Goal: Find specific page/section: Find specific page/section

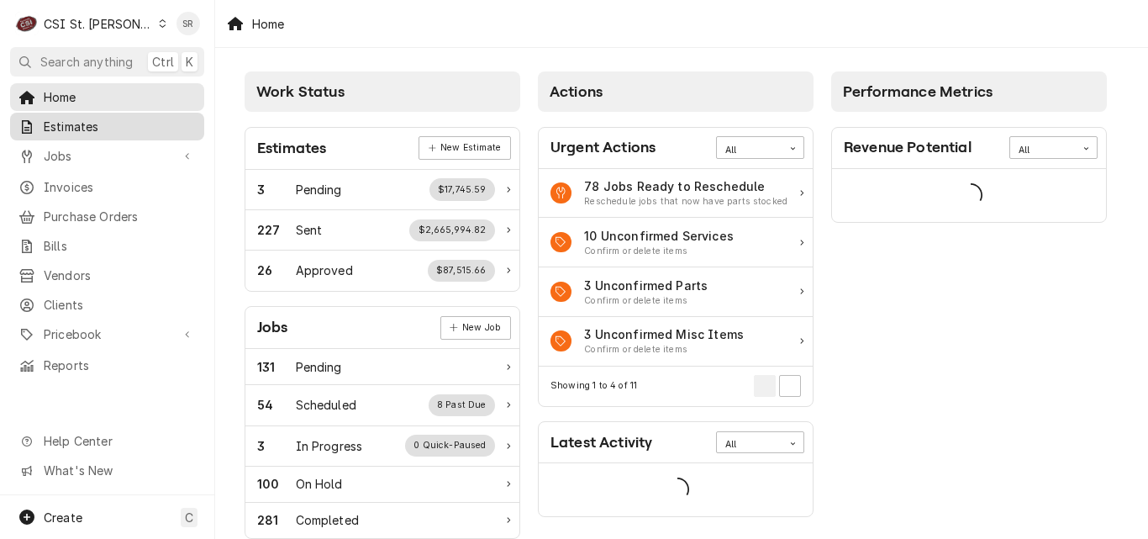
click at [108, 124] on span "Estimates" at bounding box center [120, 127] width 152 height 18
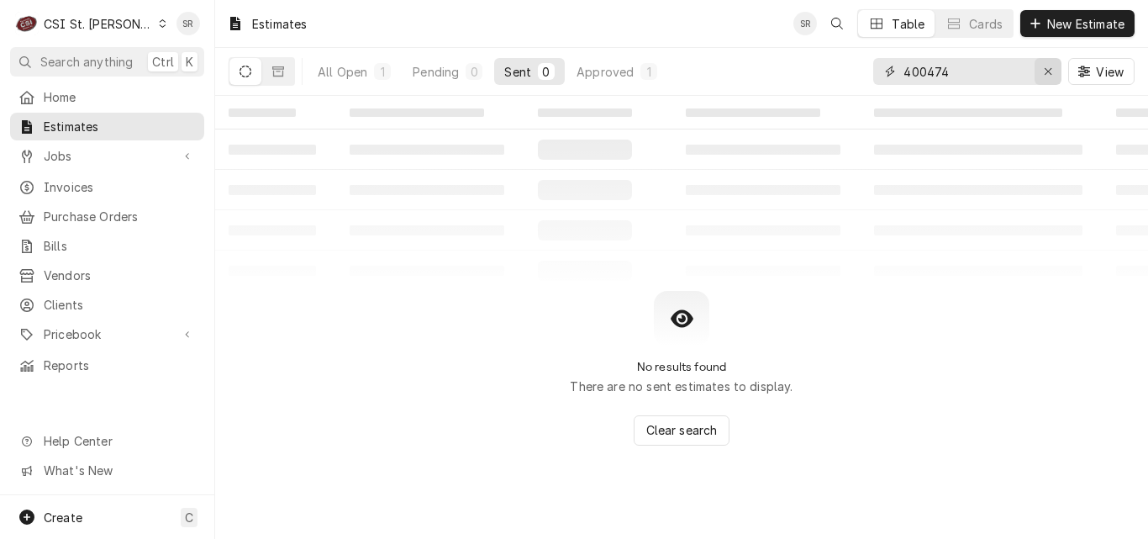
click at [1044, 76] on icon "Erase input" at bounding box center [1048, 72] width 9 height 12
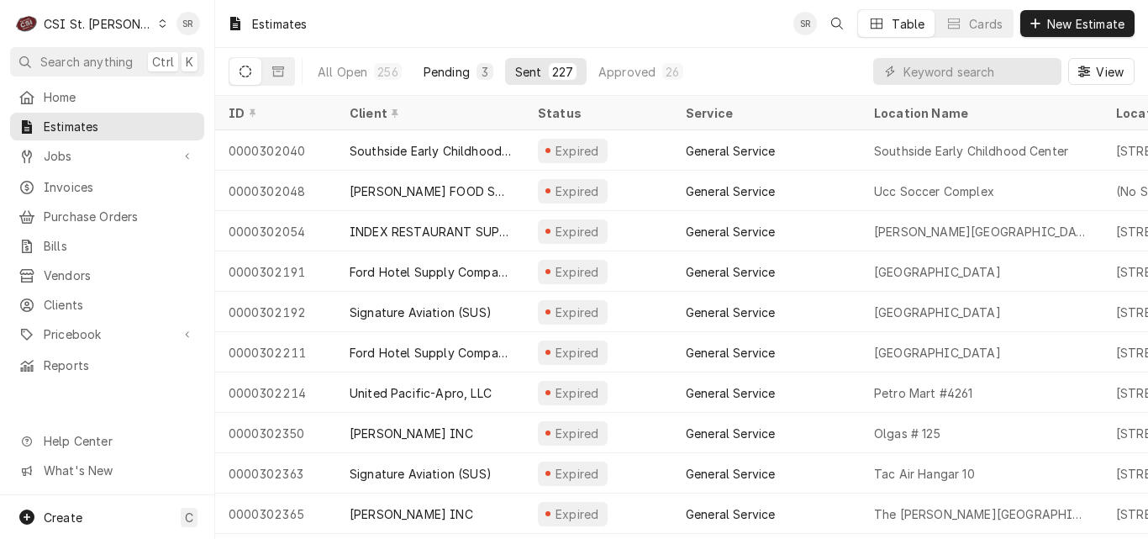
click at [476, 75] on div "3" at bounding box center [484, 71] width 17 height 17
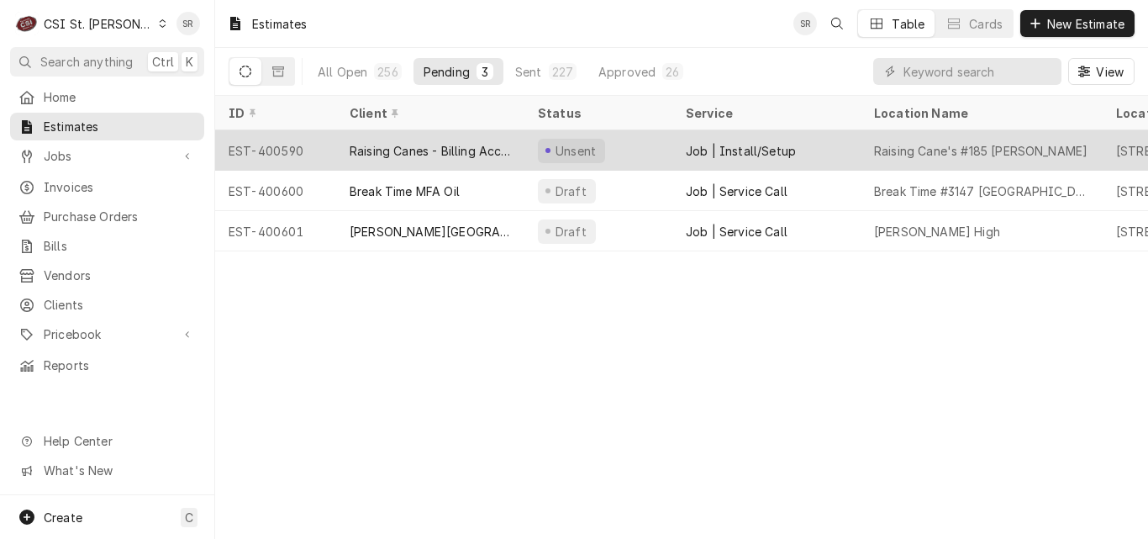
click at [444, 143] on div "Raising Canes - Billing Account" at bounding box center [430, 151] width 161 height 18
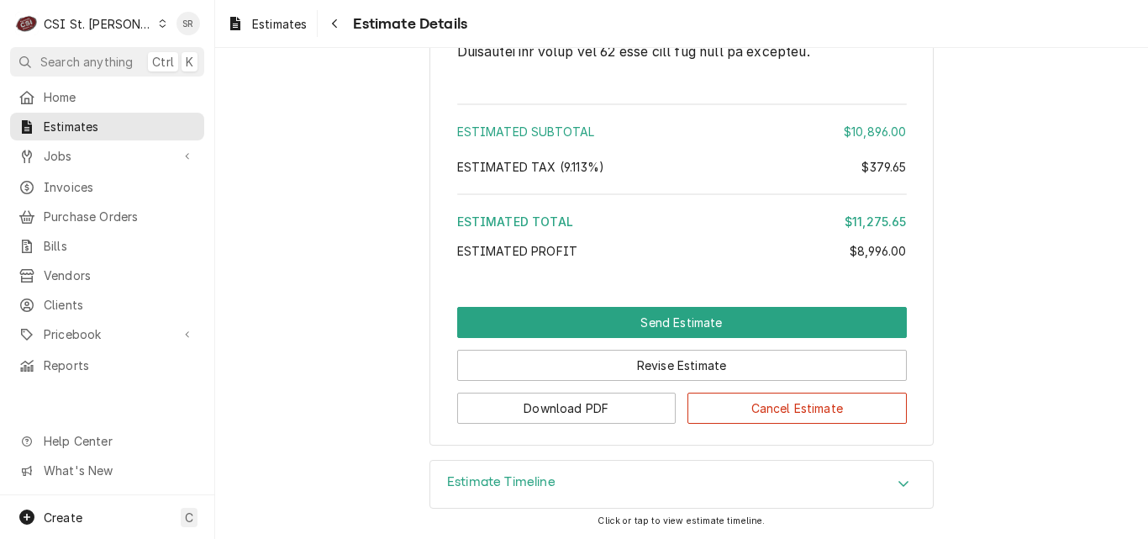
scroll to position [3942, 0]
click at [234, 17] on icon "Dynamic Content Wrapper" at bounding box center [235, 23] width 10 height 13
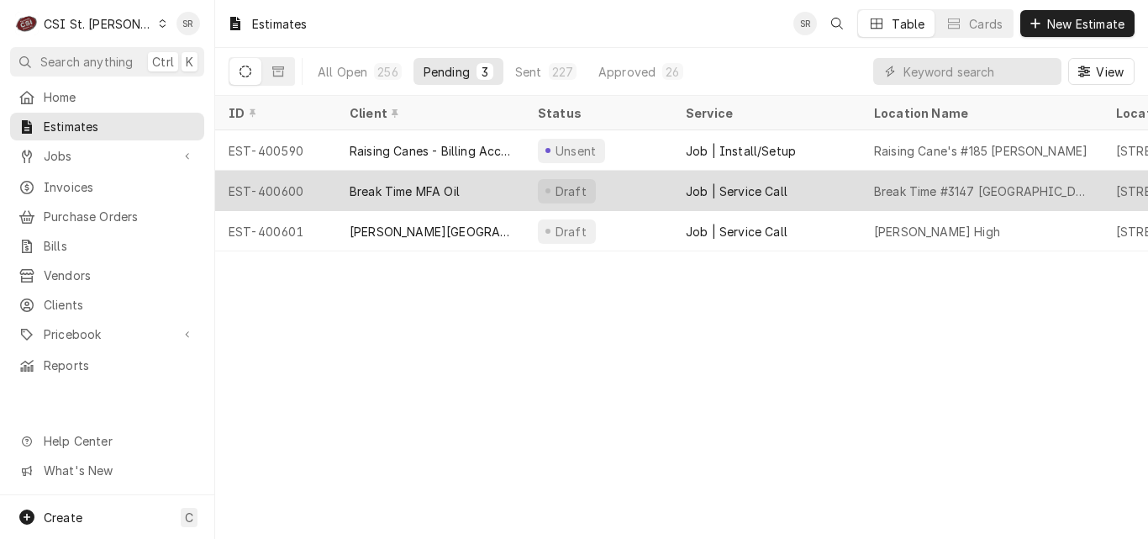
click at [510, 186] on div "Break Time MFA Oil" at bounding box center [430, 191] width 188 height 40
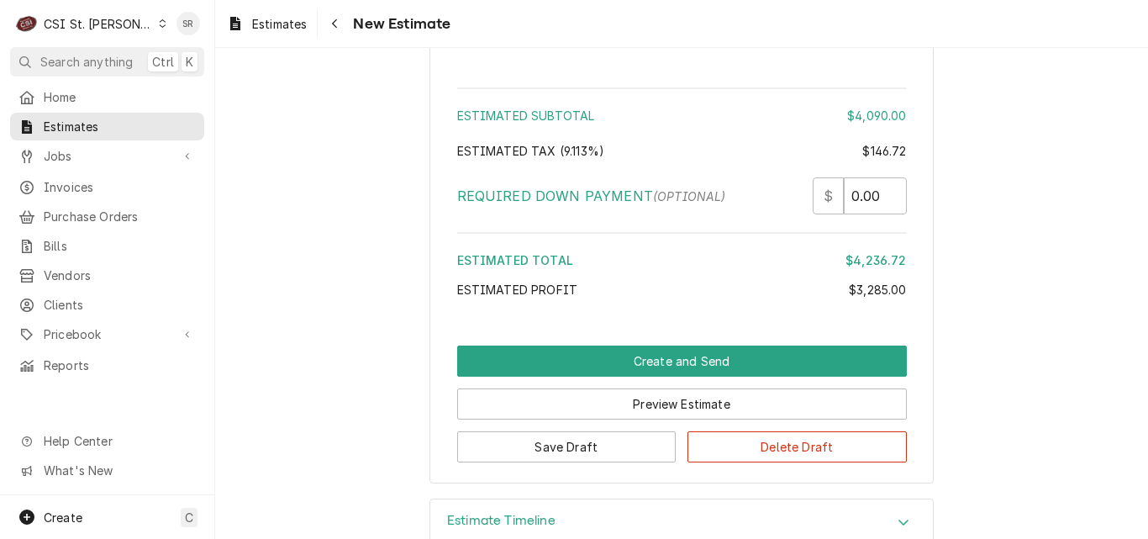
scroll to position [4515, 0]
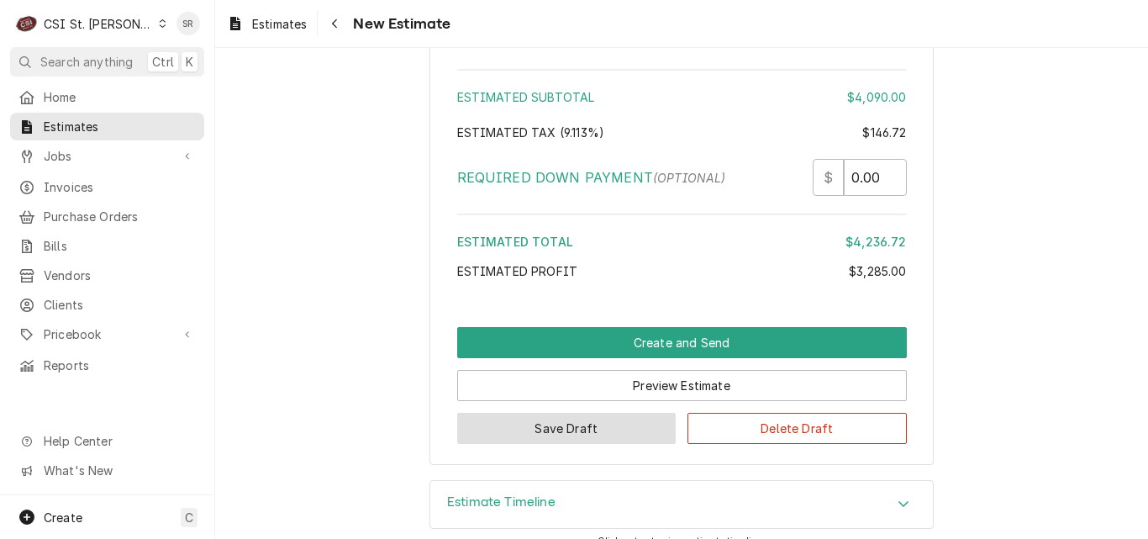
click at [559, 422] on button "Save Draft" at bounding box center [566, 428] width 219 height 31
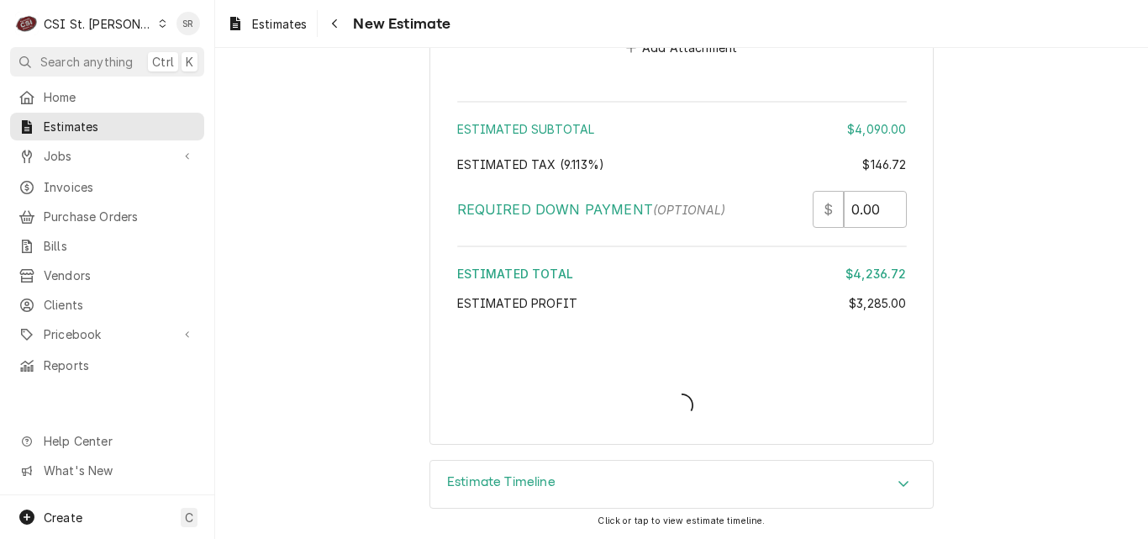
scroll to position [4462, 0]
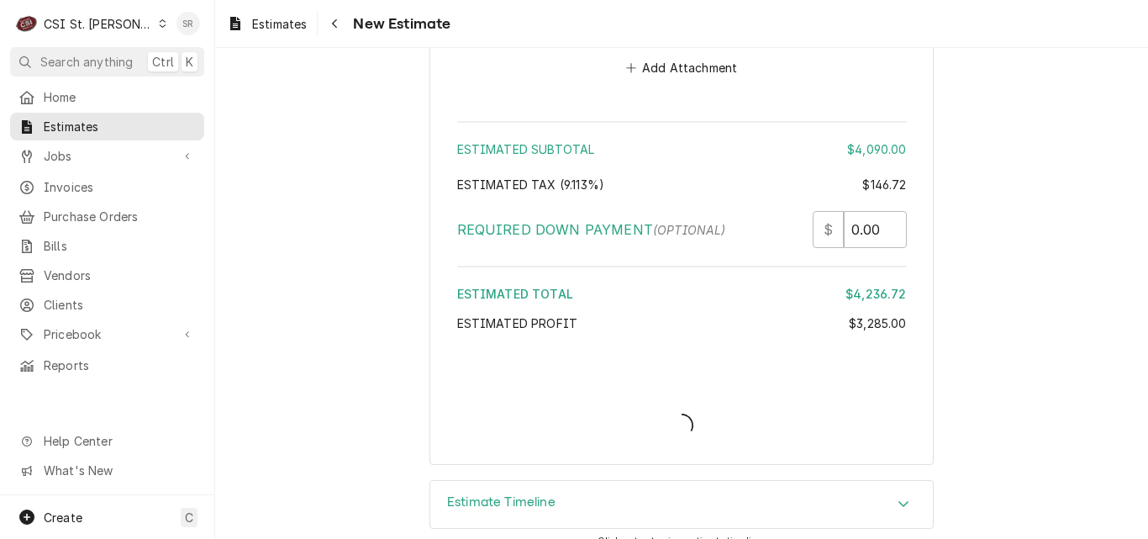
type textarea "x"
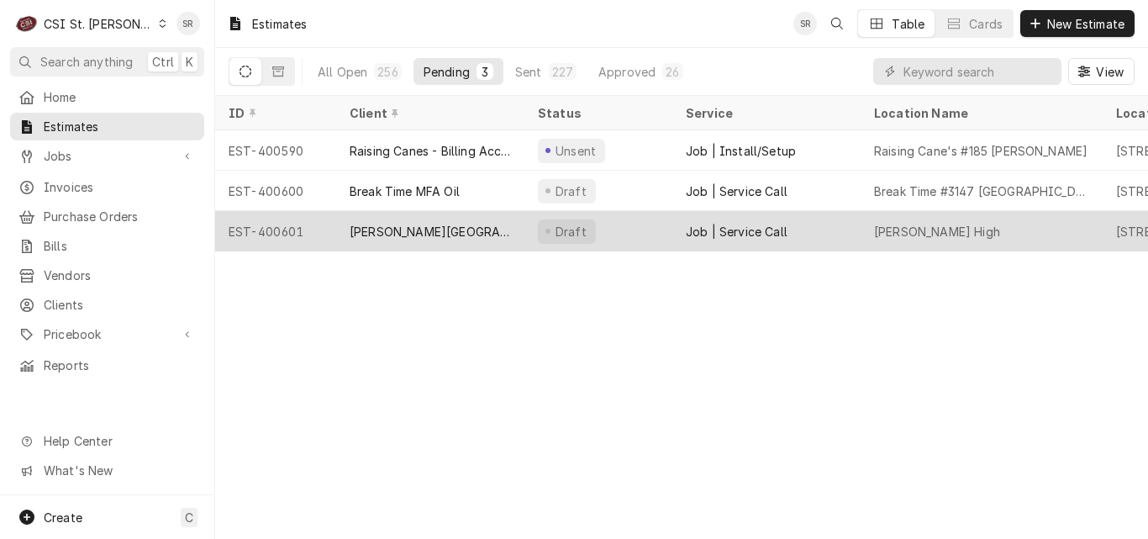
click at [439, 231] on div "[PERSON_NAME][GEOGRAPHIC_DATA]" at bounding box center [430, 232] width 161 height 18
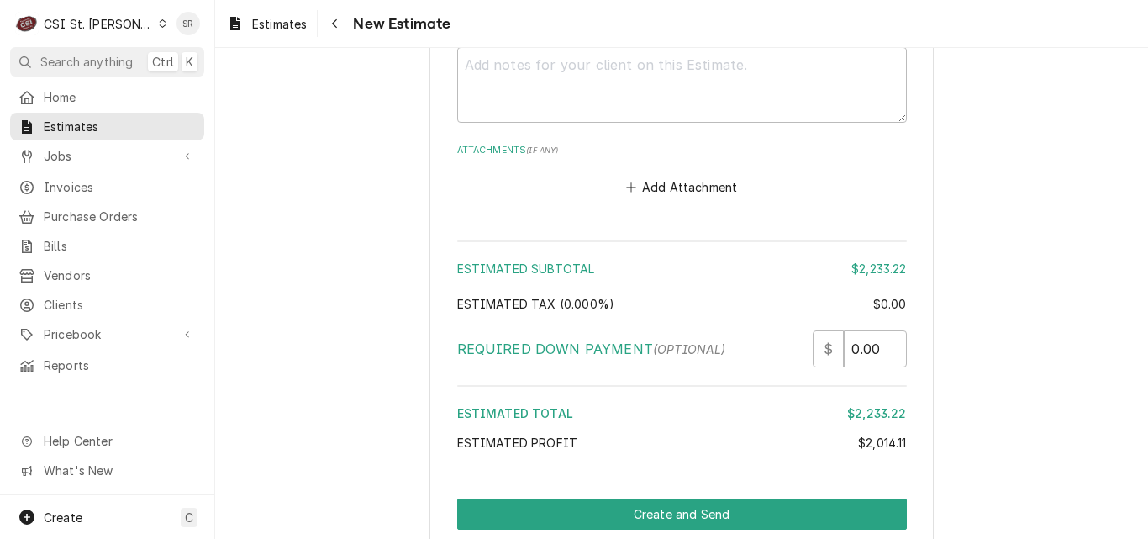
scroll to position [5212, 0]
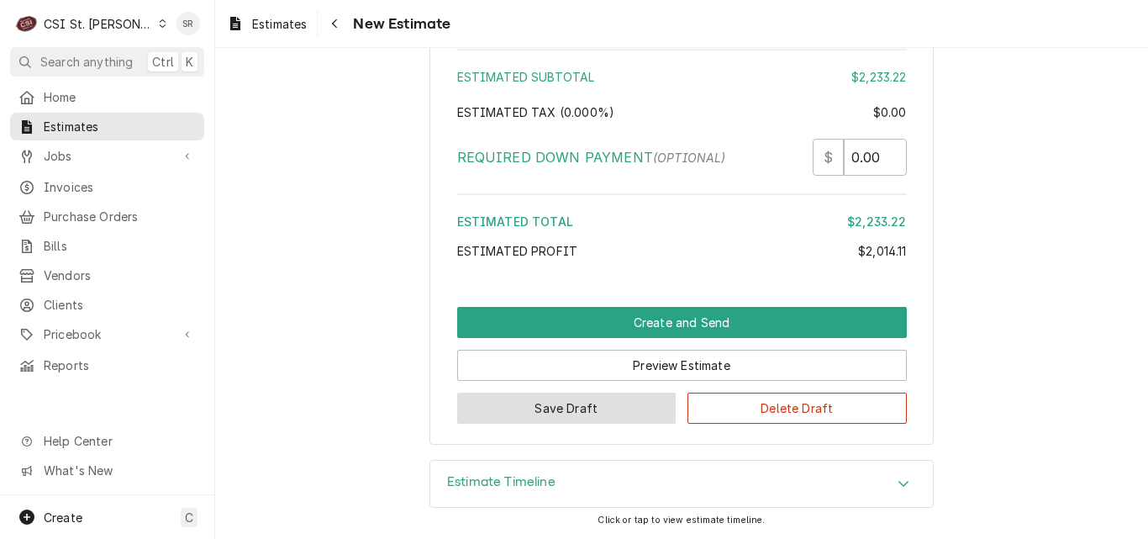
click at [514, 404] on button "Save Draft" at bounding box center [566, 407] width 219 height 31
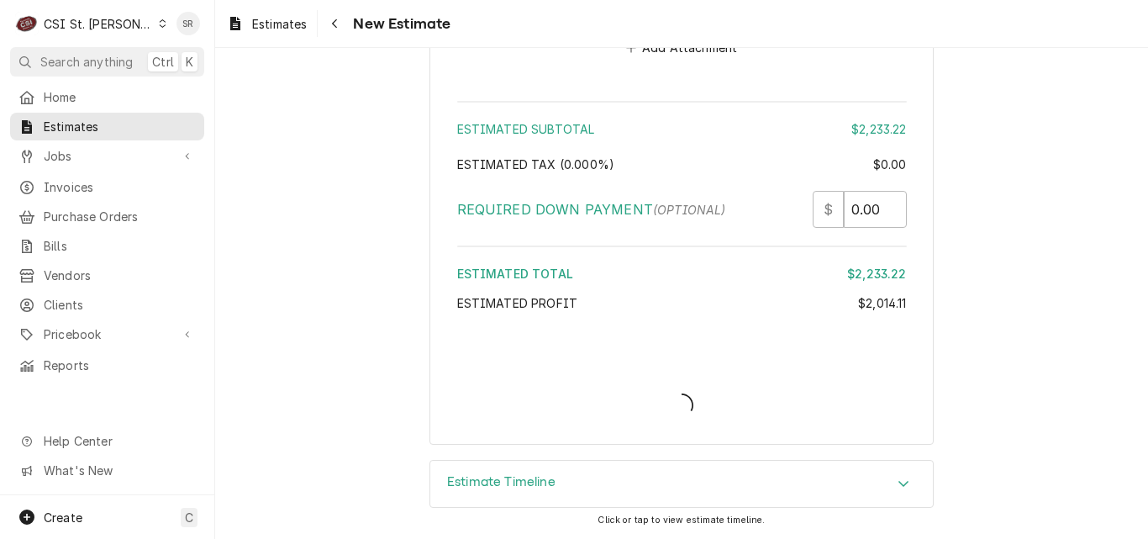
type textarea "x"
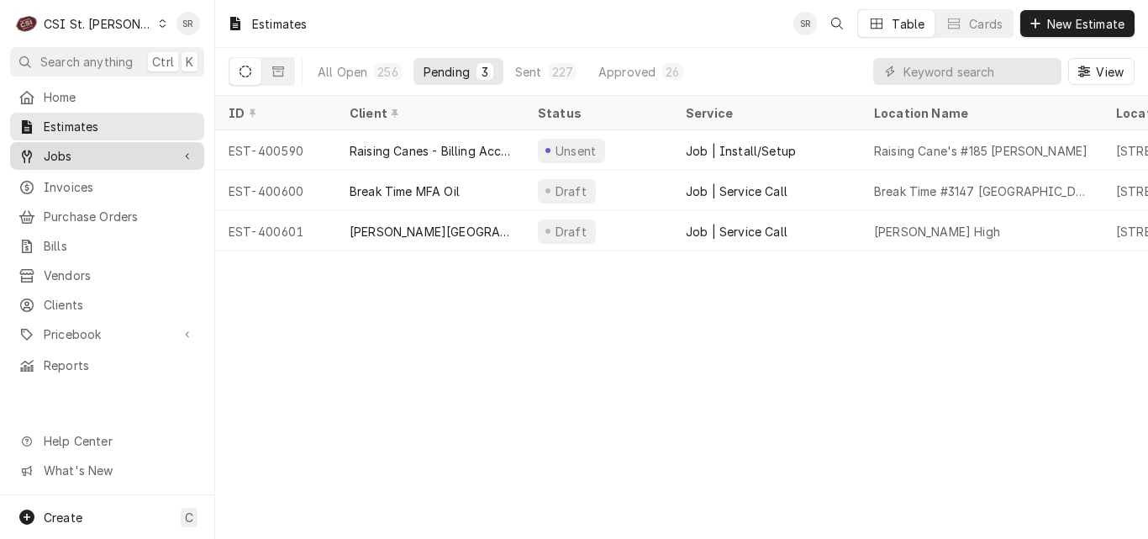
click at [76, 151] on span "Jobs" at bounding box center [107, 156] width 127 height 18
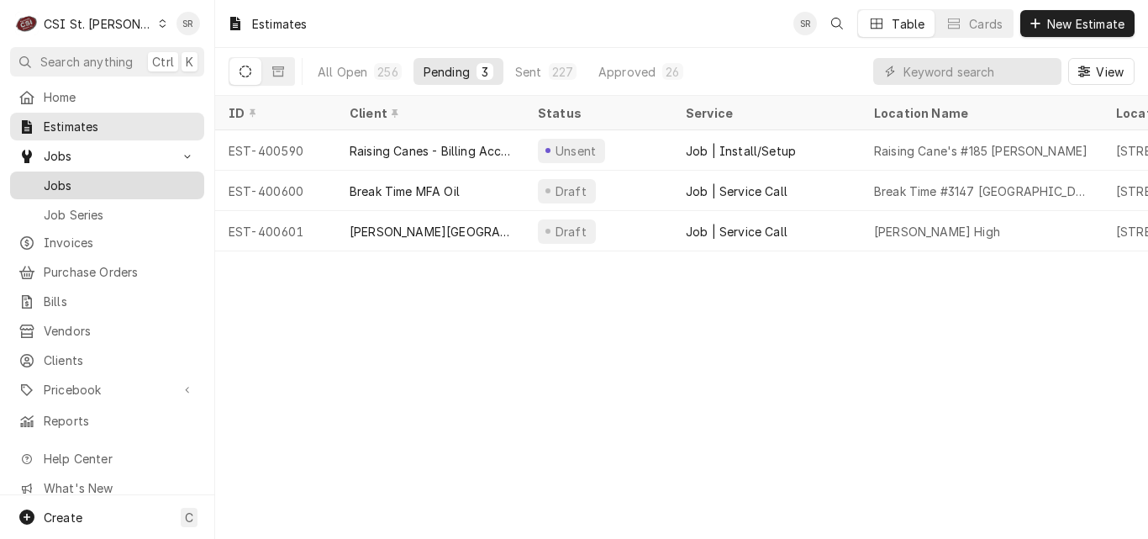
click at [75, 176] on span "Jobs" at bounding box center [120, 185] width 152 height 18
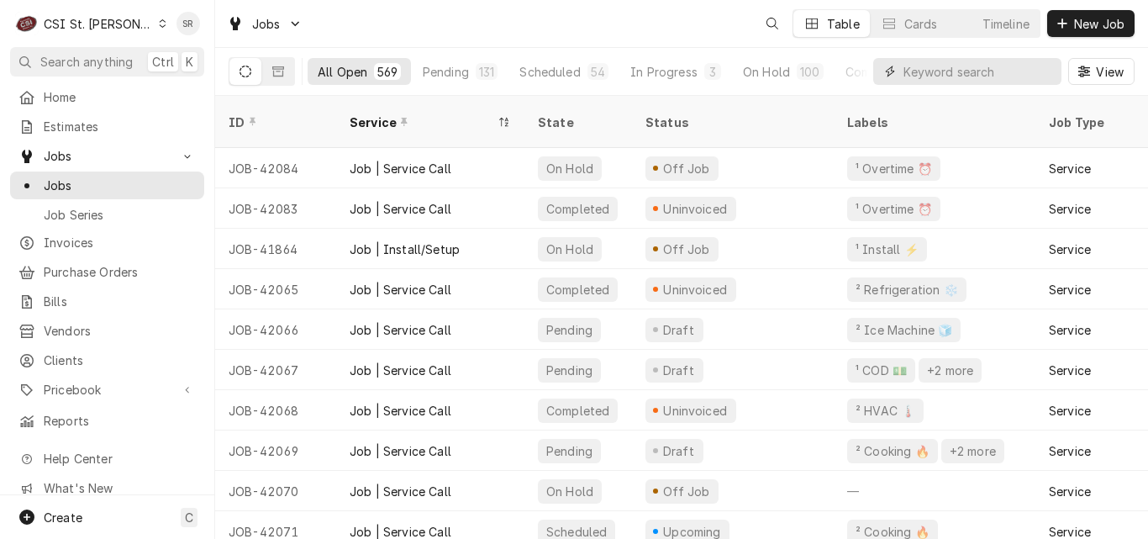
click at [982, 75] on input "Dynamic Content Wrapper" at bounding box center [978, 71] width 150 height 27
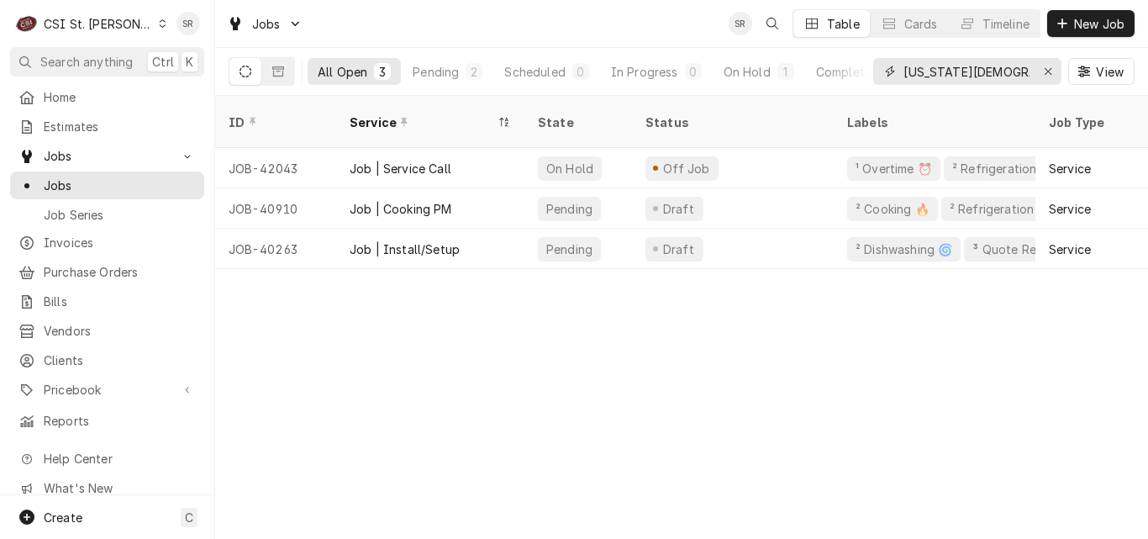
type input "[US_STATE][DEMOGRAPHIC_DATA]"
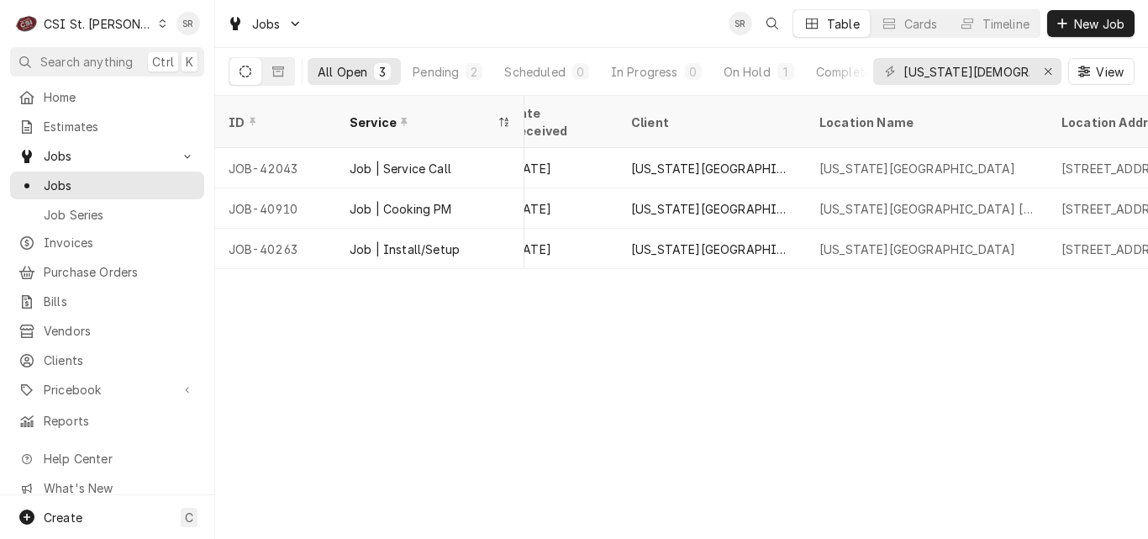
scroll to position [0, 847]
